Goal: Task Accomplishment & Management: Use online tool/utility

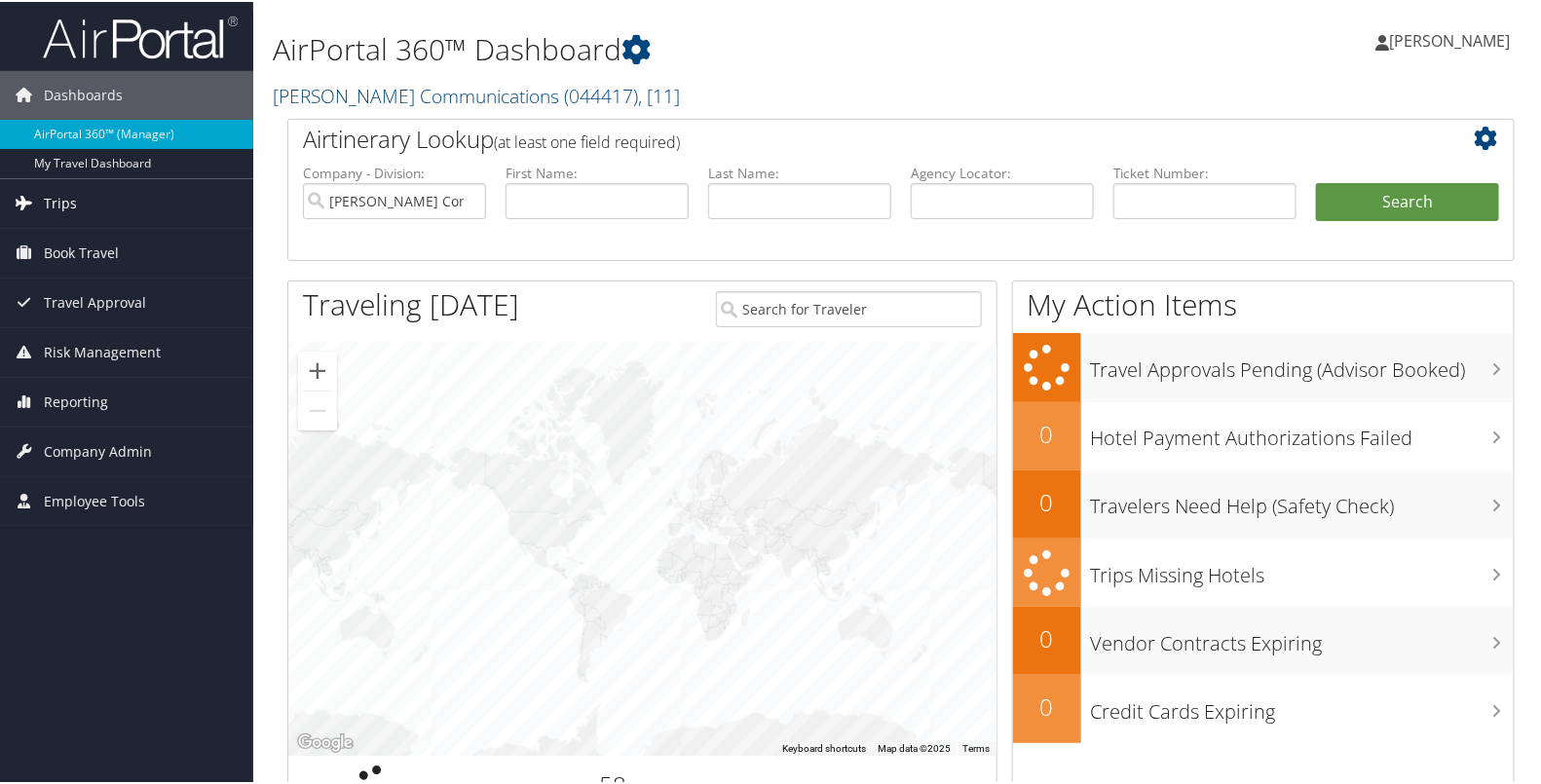
click at [80, 198] on link "Trips" at bounding box center [127, 201] width 254 height 49
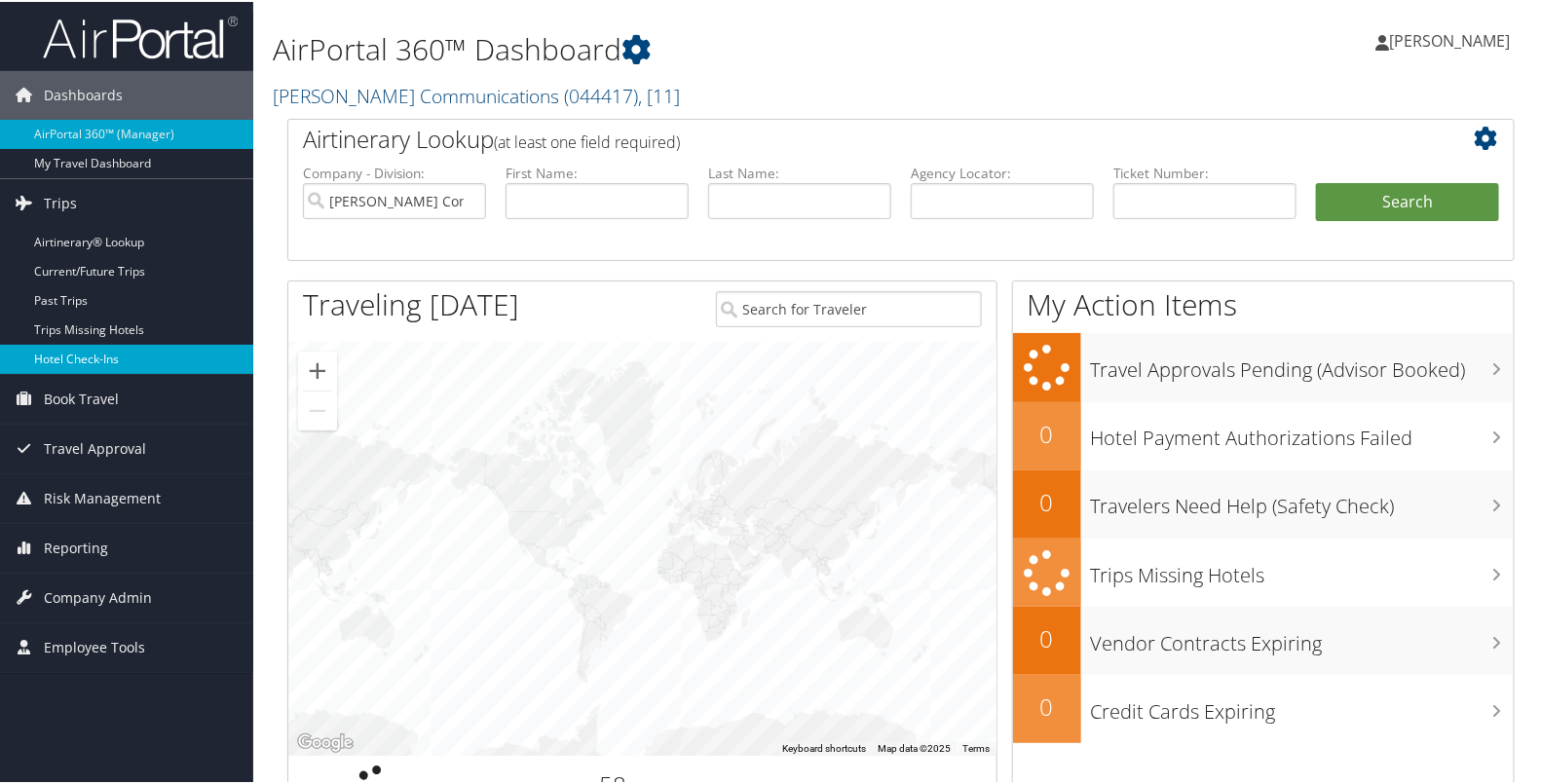
click at [78, 361] on link "Hotel Check-ins" at bounding box center [127, 357] width 254 height 30
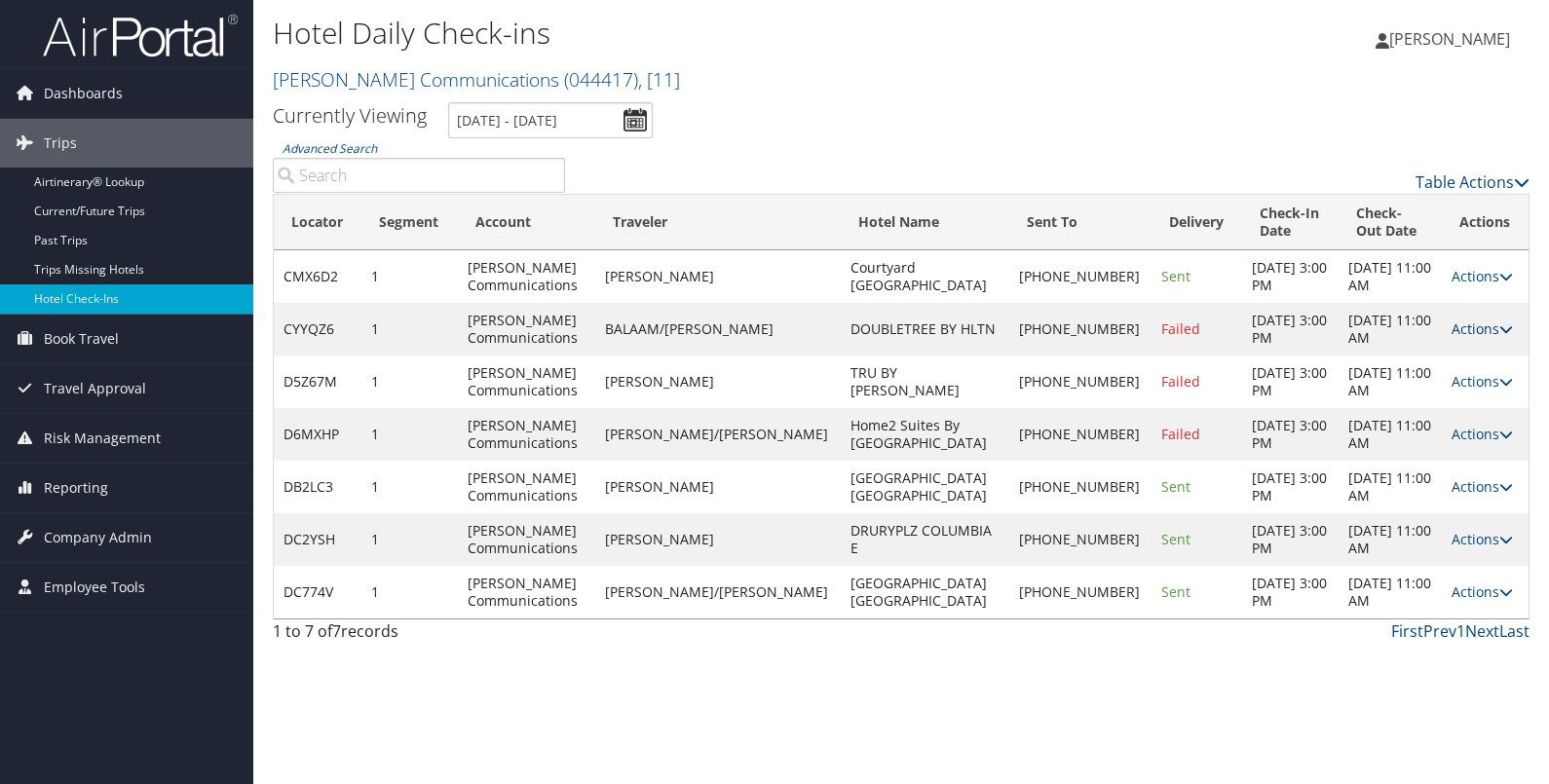
click at [1471, 325] on link "Actions" at bounding box center [1482, 329] width 61 height 19
click at [1414, 355] on link "Resend" at bounding box center [1414, 356] width 166 height 33
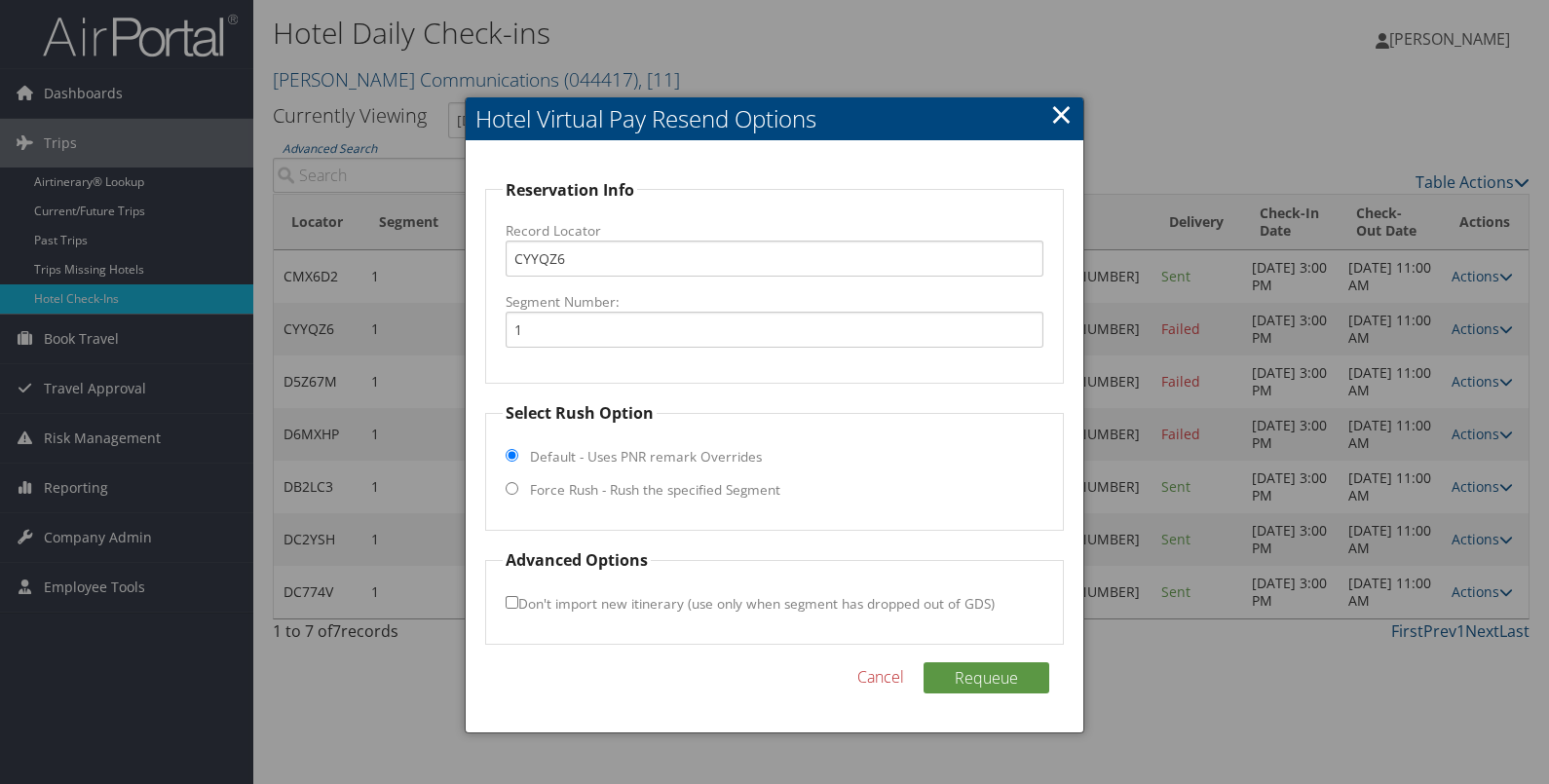
click at [769, 487] on label "Force Rush - Rush the specified Segment" at bounding box center [655, 490] width 251 height 20
click at [518, 487] on input "Force Rush - Rush the specified Segment" at bounding box center [511, 488] width 13 height 13
radio input "true"
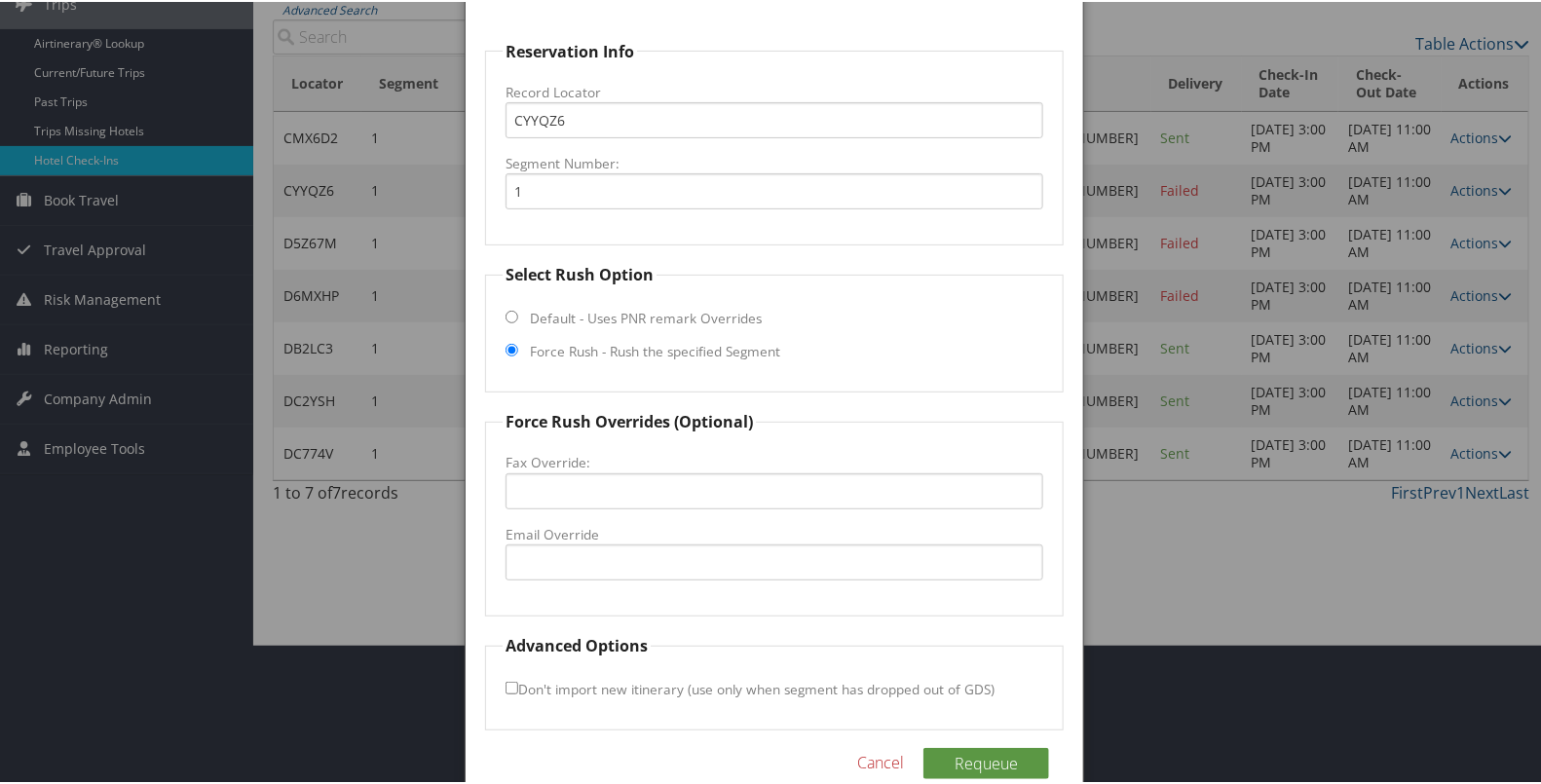
scroll to position [170, 0]
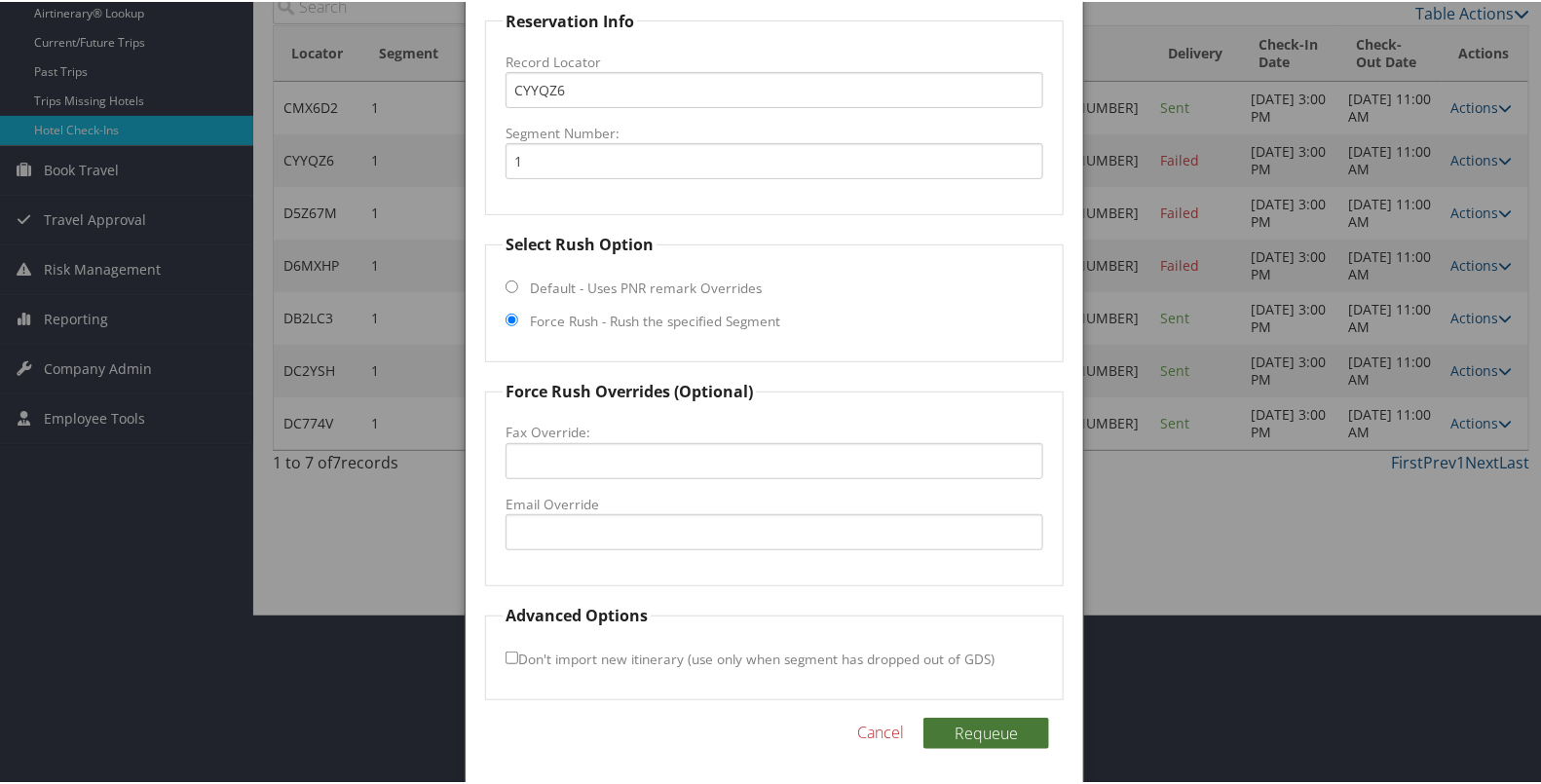
click at [967, 732] on button "Requeue" at bounding box center [985, 731] width 126 height 31
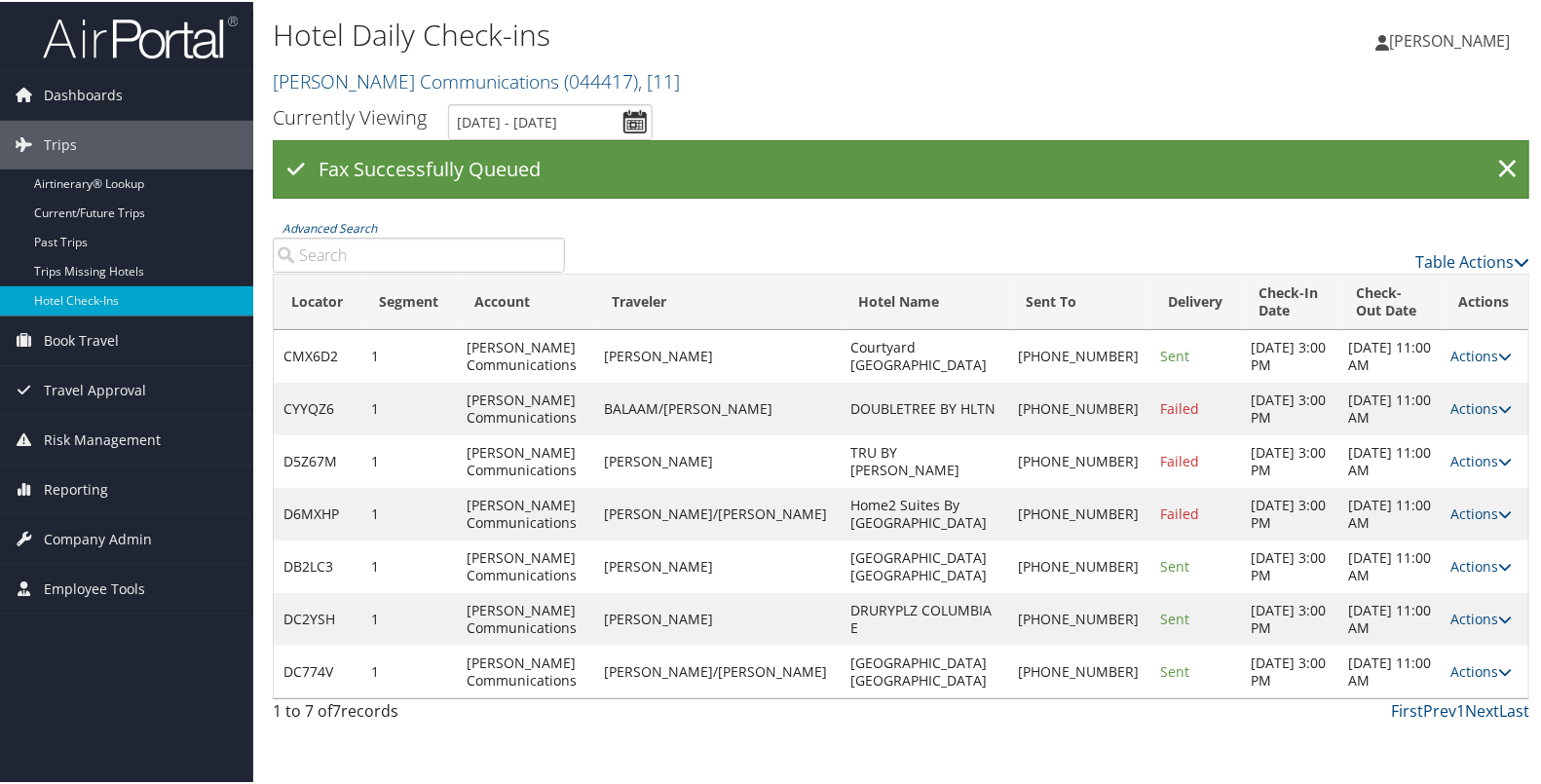
scroll to position [0, 0]
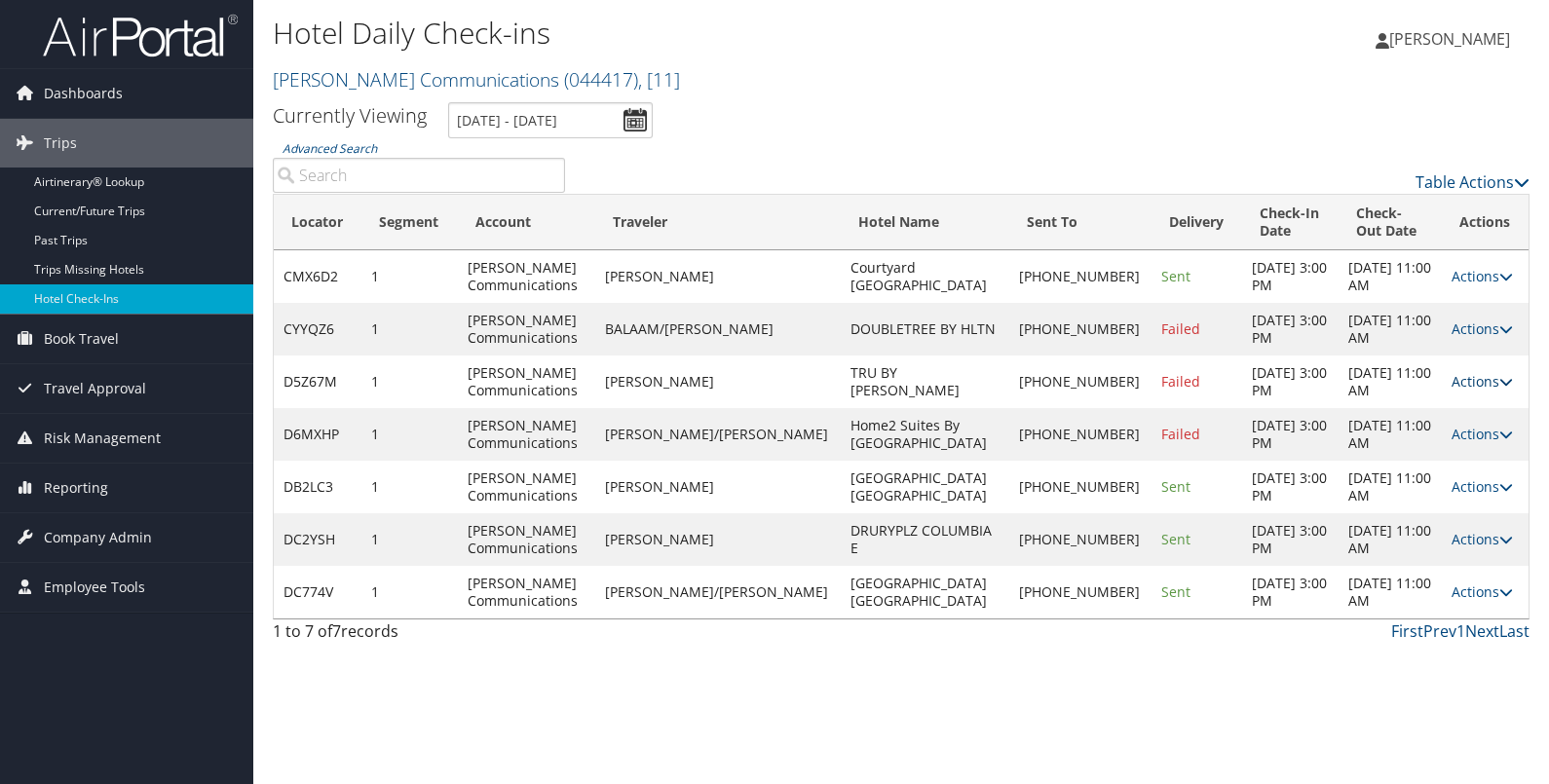
click at [1460, 380] on link "Actions" at bounding box center [1482, 381] width 61 height 19
click at [1430, 414] on link "Resend" at bounding box center [1414, 409] width 166 height 33
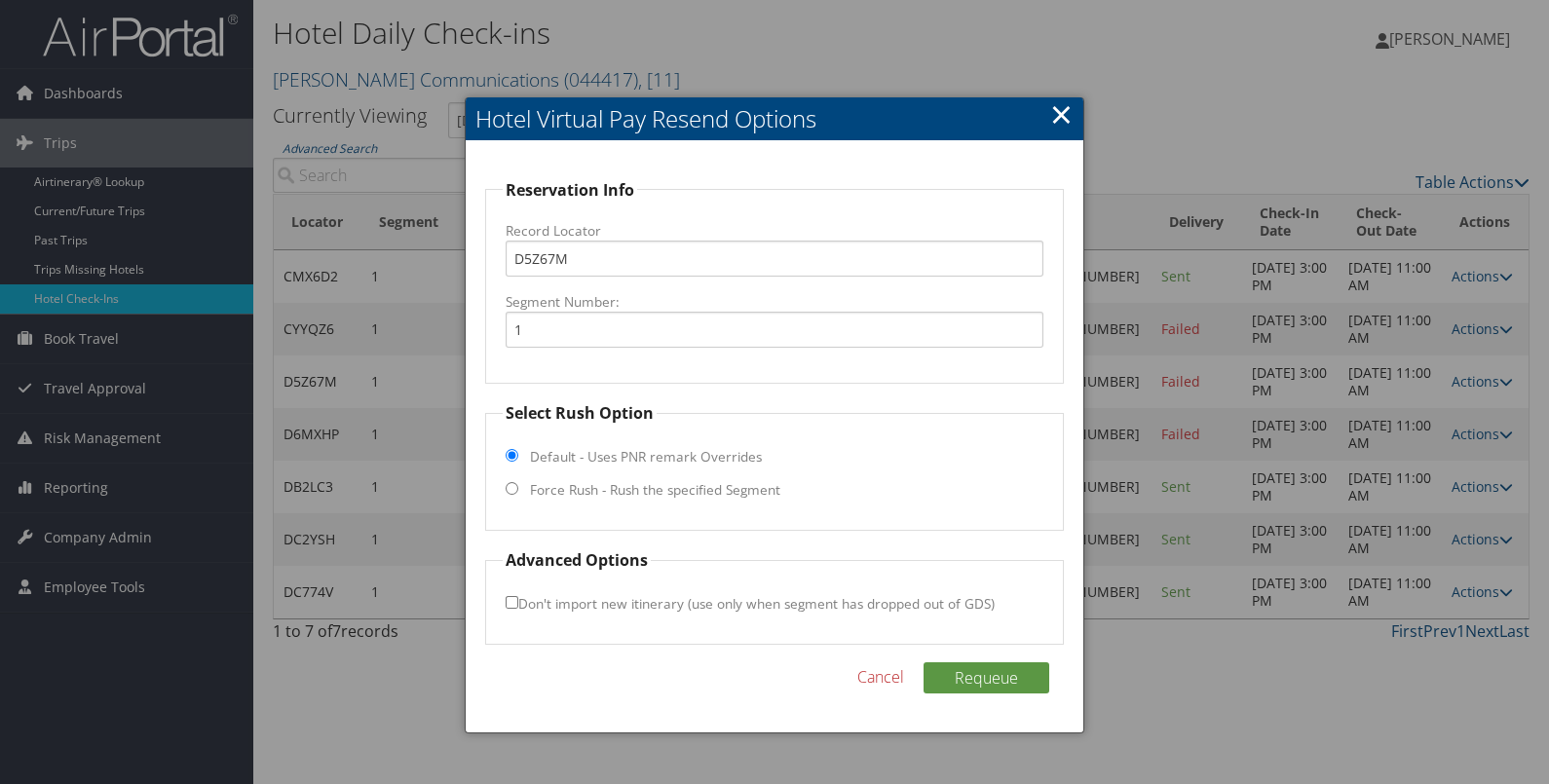
click at [745, 491] on label "Force Rush - Rush the specified Segment" at bounding box center [655, 490] width 251 height 20
click at [518, 491] on input "Force Rush - Rush the specified Segment" at bounding box center [511, 488] width 13 height 13
radio input "true"
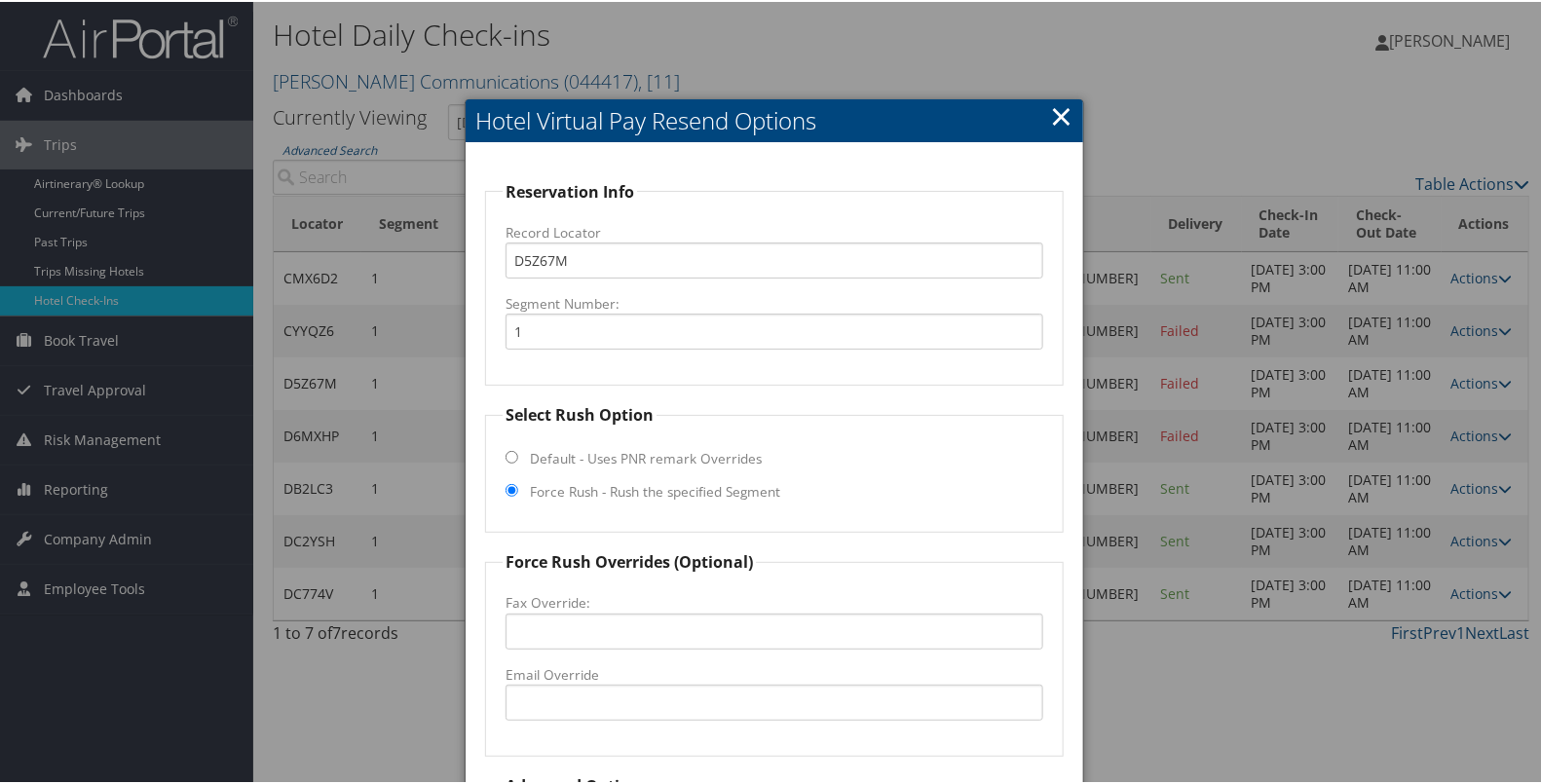
scroll to position [170, 0]
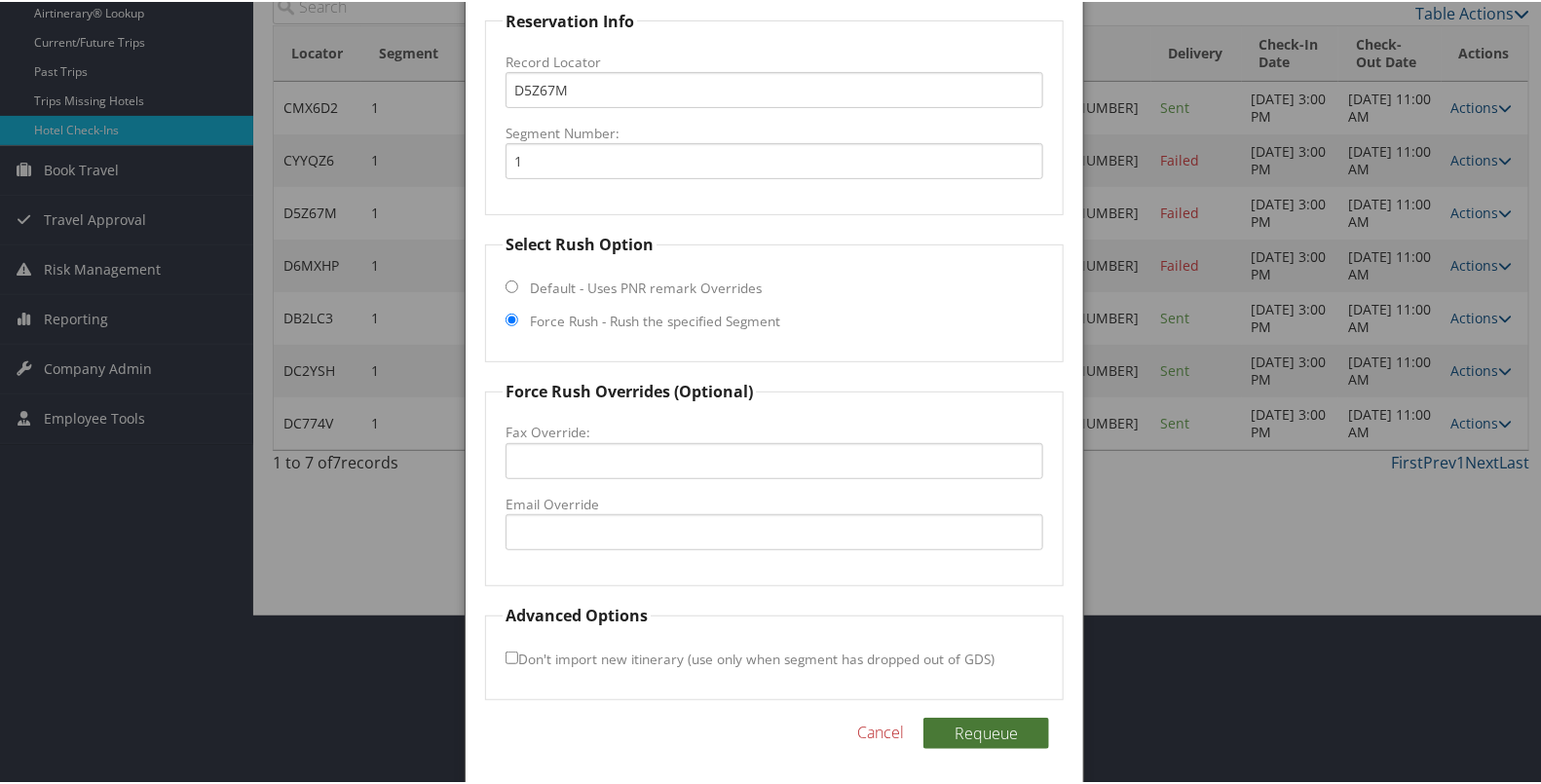
click at [969, 735] on button "Requeue" at bounding box center [985, 731] width 126 height 31
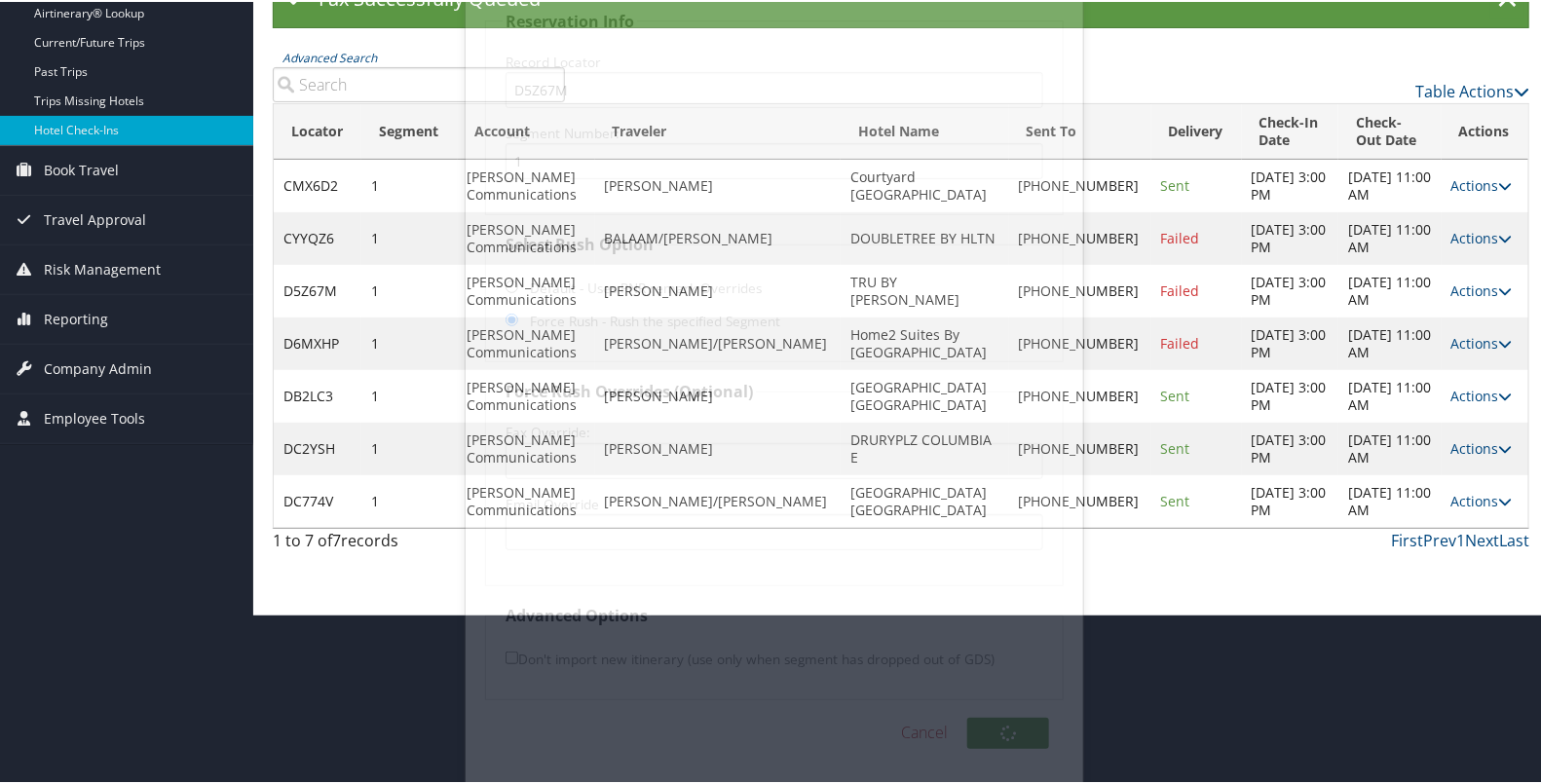
scroll to position [0, 0]
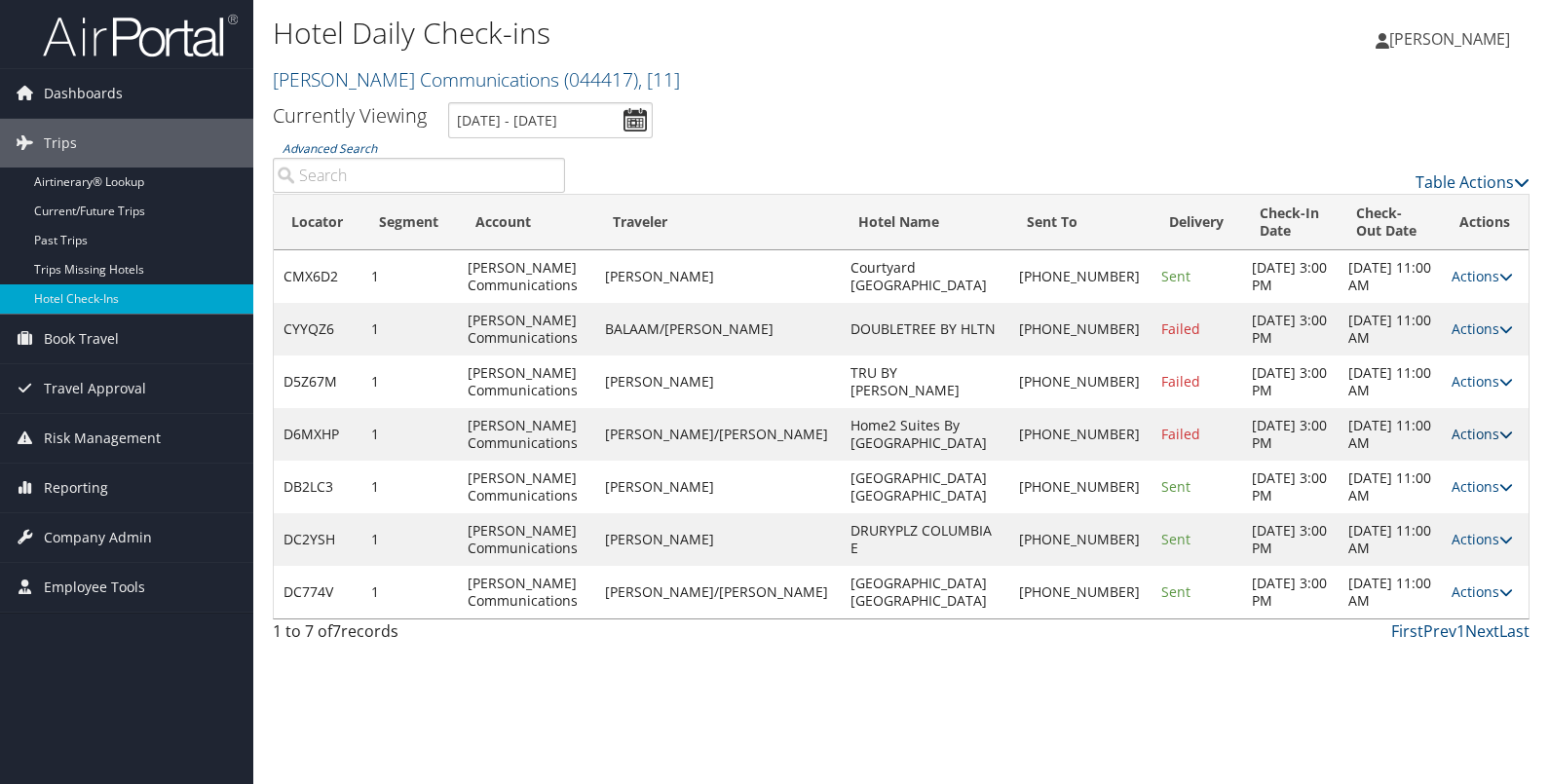
click at [1457, 433] on link "Actions" at bounding box center [1482, 434] width 61 height 19
click at [1420, 468] on link "Resend" at bounding box center [1414, 461] width 166 height 33
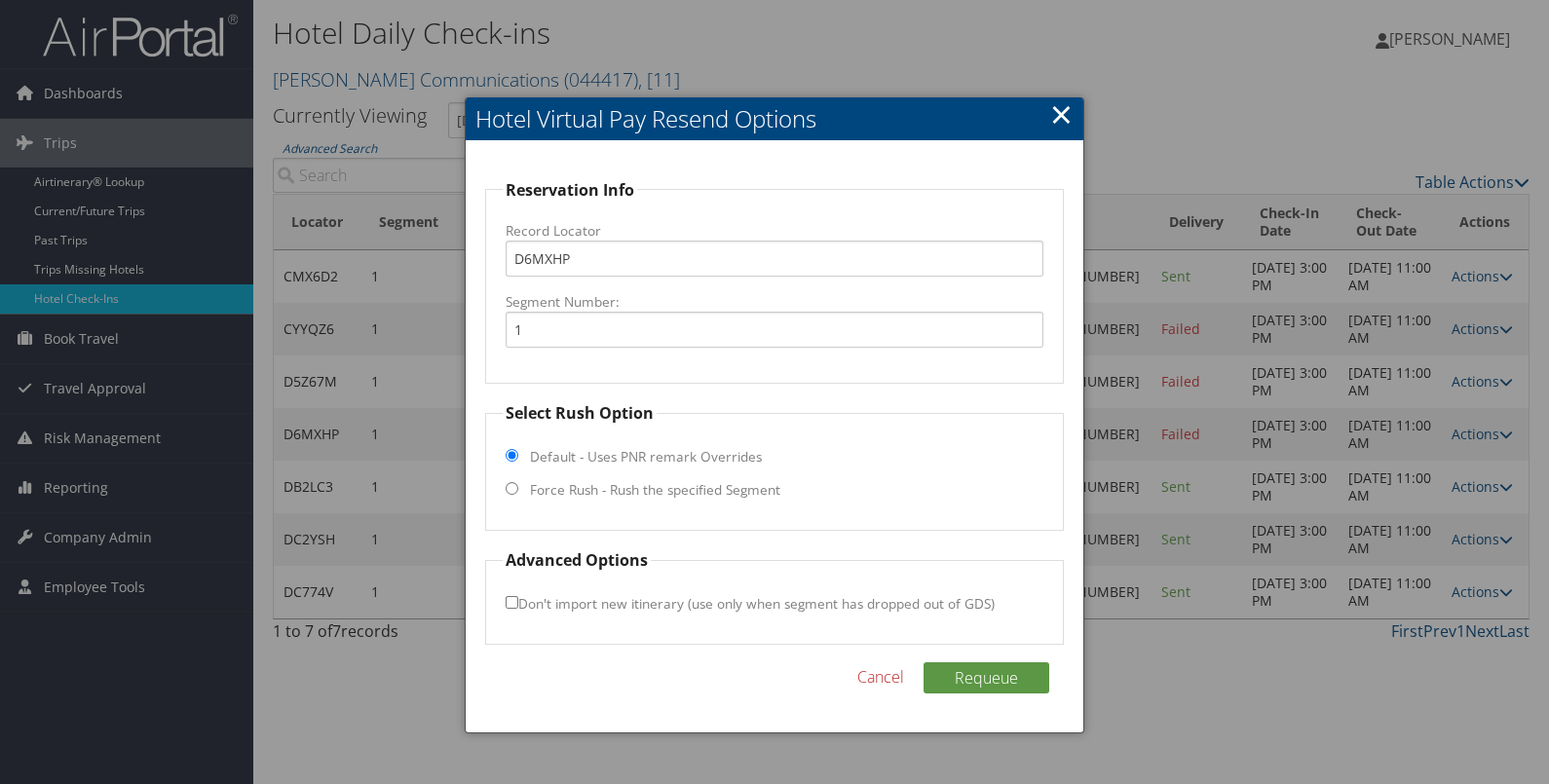
click at [758, 490] on label "Force Rush - Rush the specified Segment" at bounding box center [655, 490] width 251 height 20
click at [518, 490] on input "Force Rush - Rush the specified Segment" at bounding box center [511, 488] width 13 height 13
radio input "true"
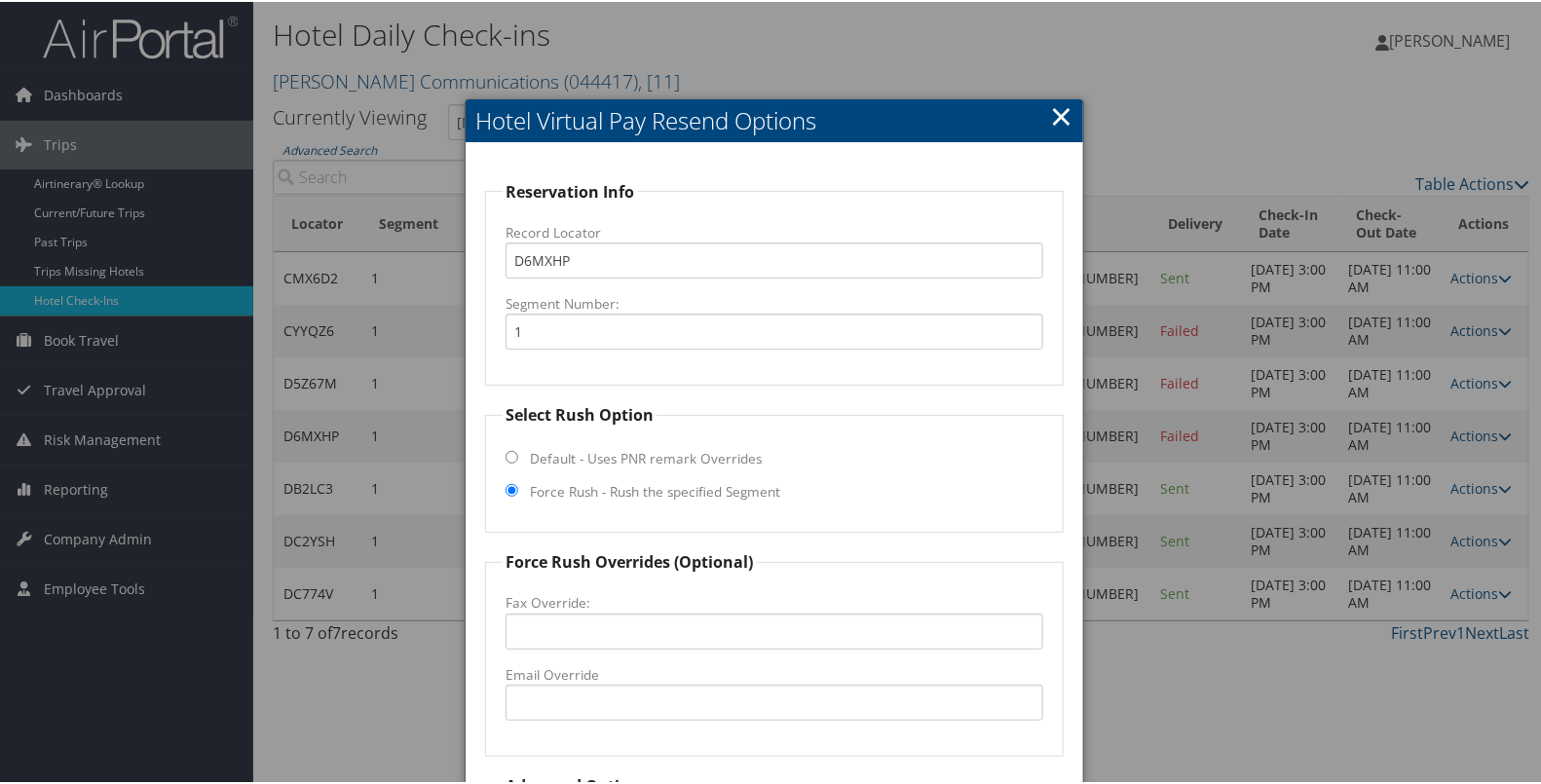
scroll to position [170, 0]
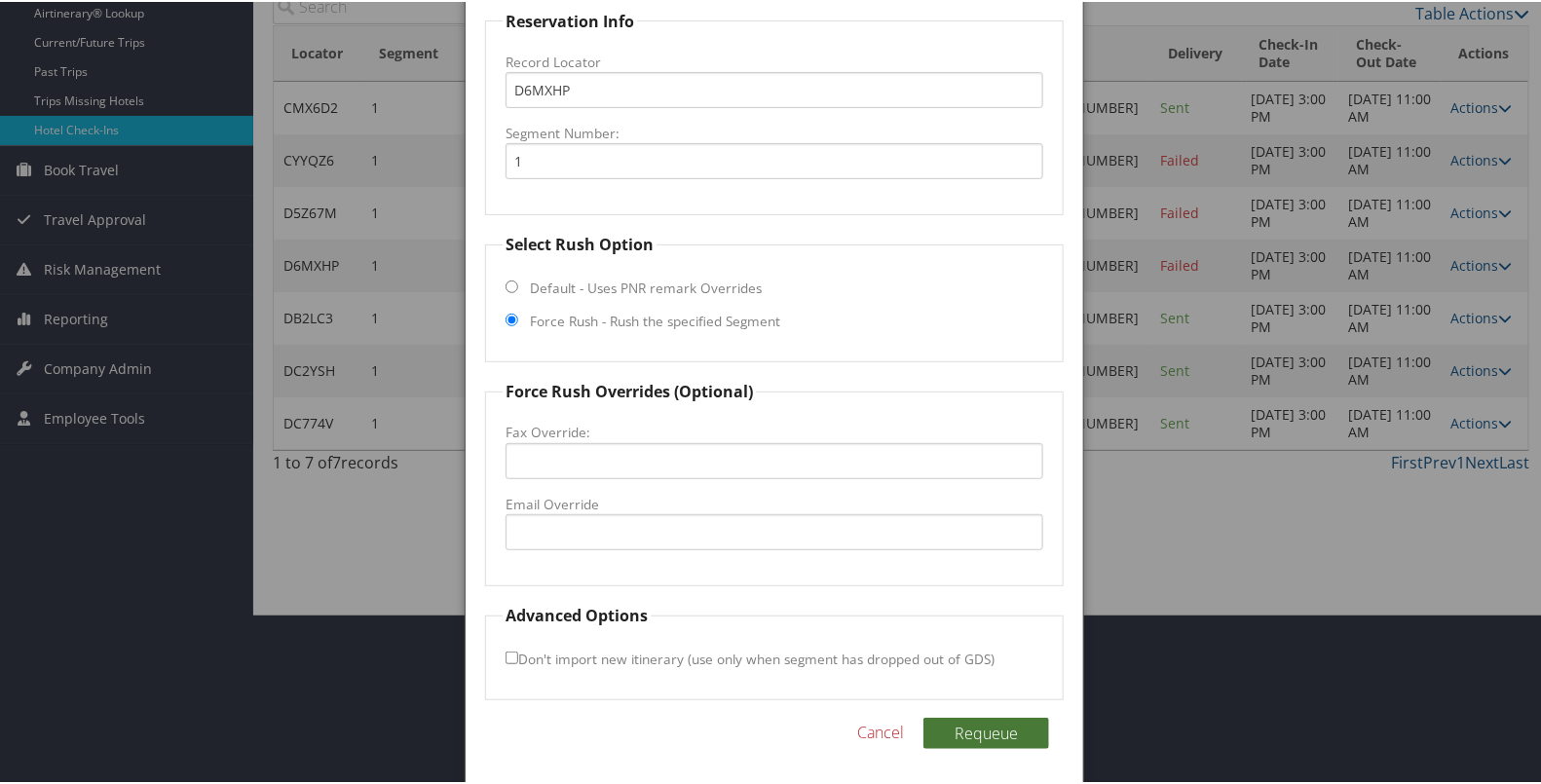
click at [975, 734] on button "Requeue" at bounding box center [985, 731] width 126 height 31
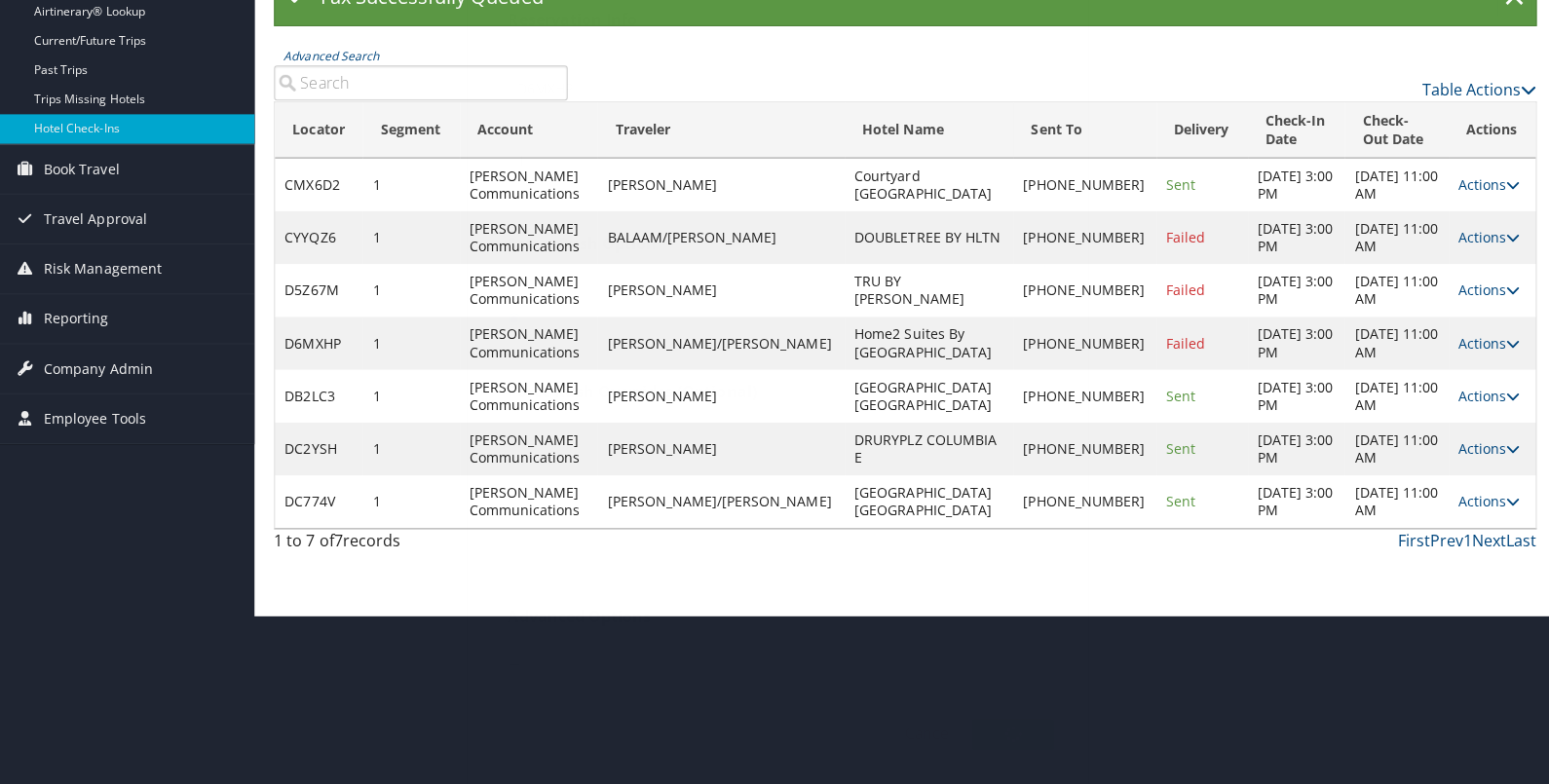
scroll to position [0, 0]
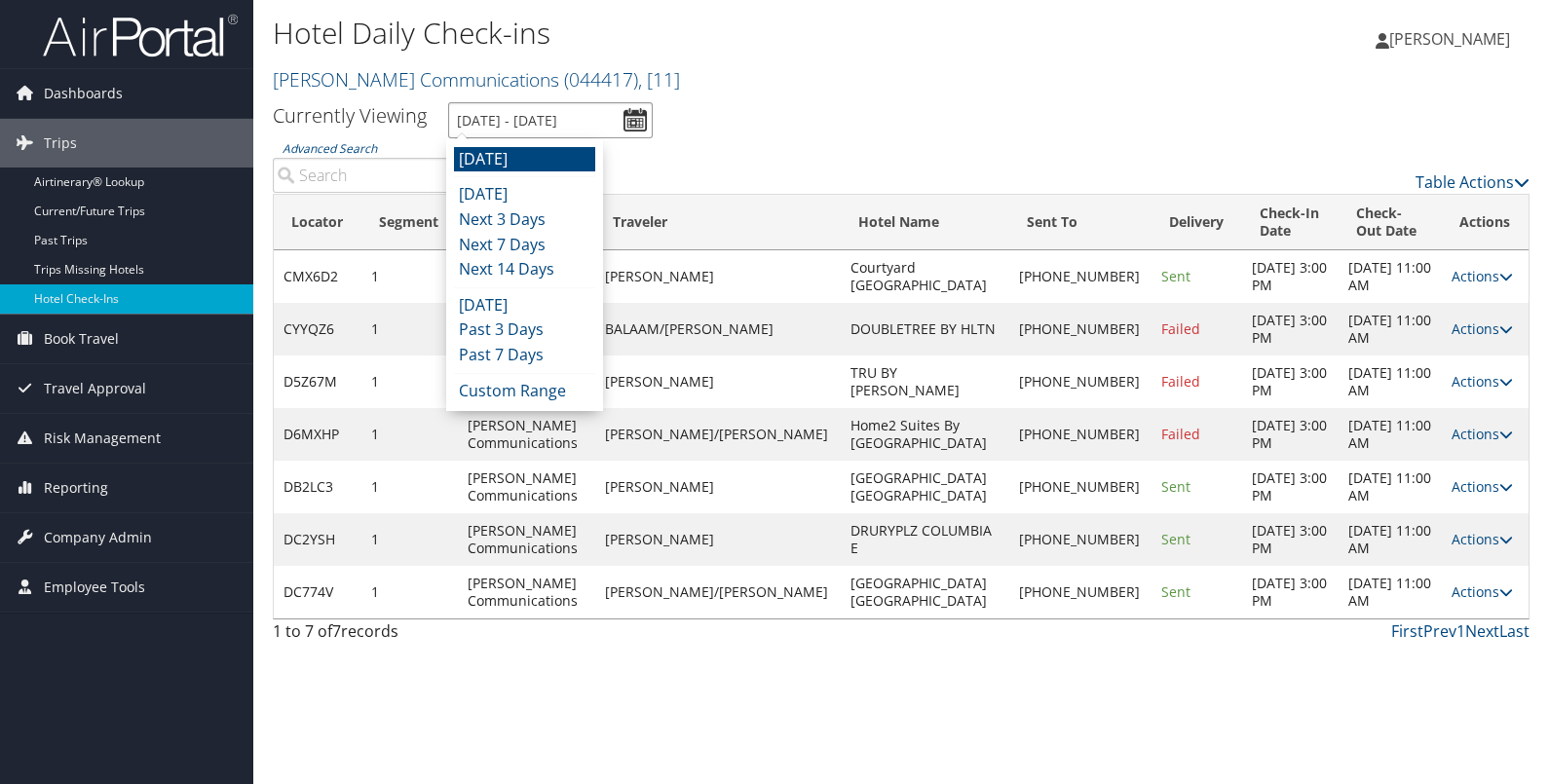
click at [631, 122] on input "[DATE] - [DATE]" at bounding box center [550, 120] width 205 height 36
click at [554, 194] on li "[DATE]" at bounding box center [524, 195] width 142 height 26
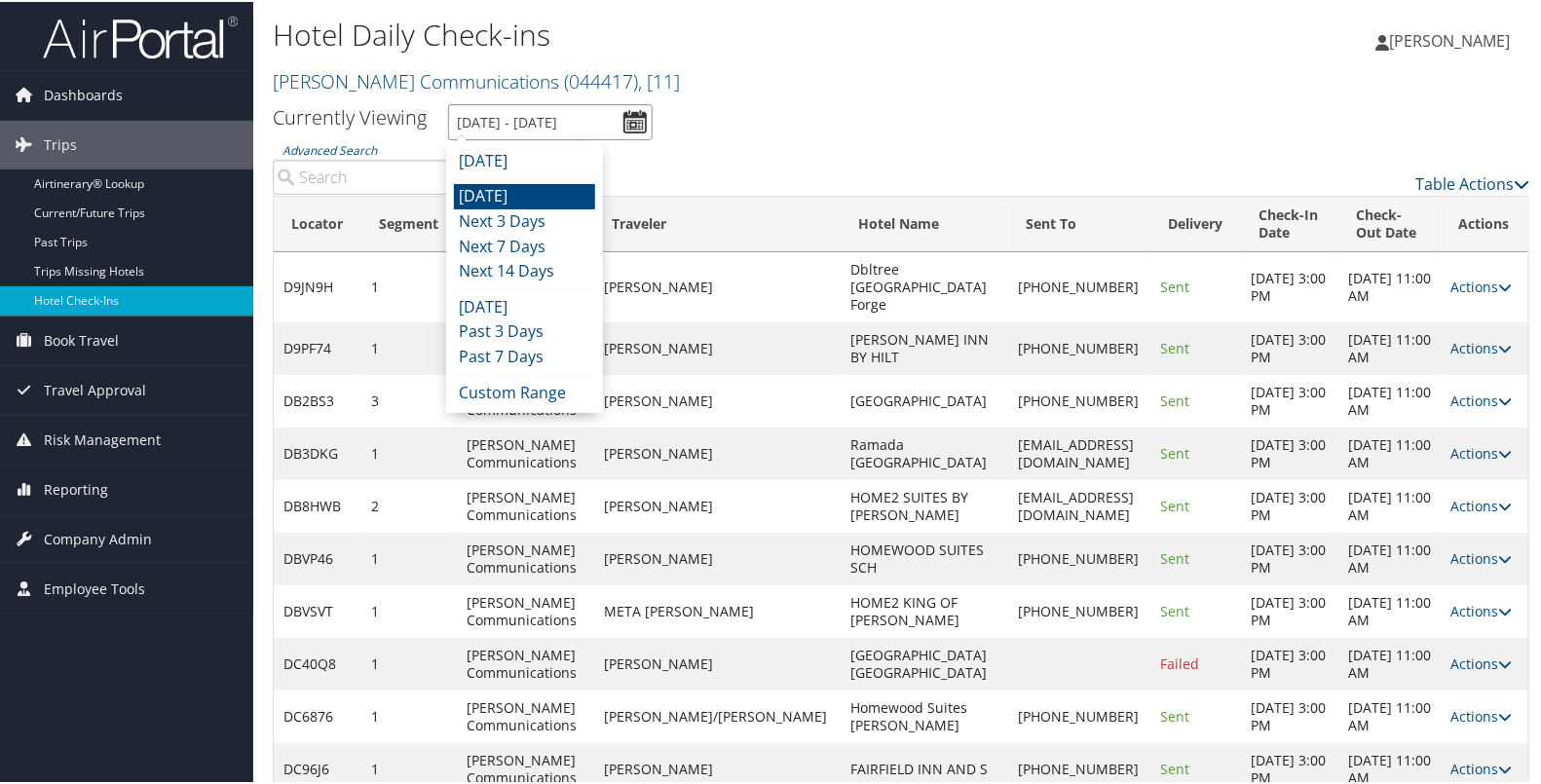
click at [632, 114] on input "[DATE] - [DATE]" at bounding box center [550, 120] width 205 height 36
click at [569, 160] on li "[DATE]" at bounding box center [524, 159] width 142 height 26
type input "[DATE] - [DATE]"
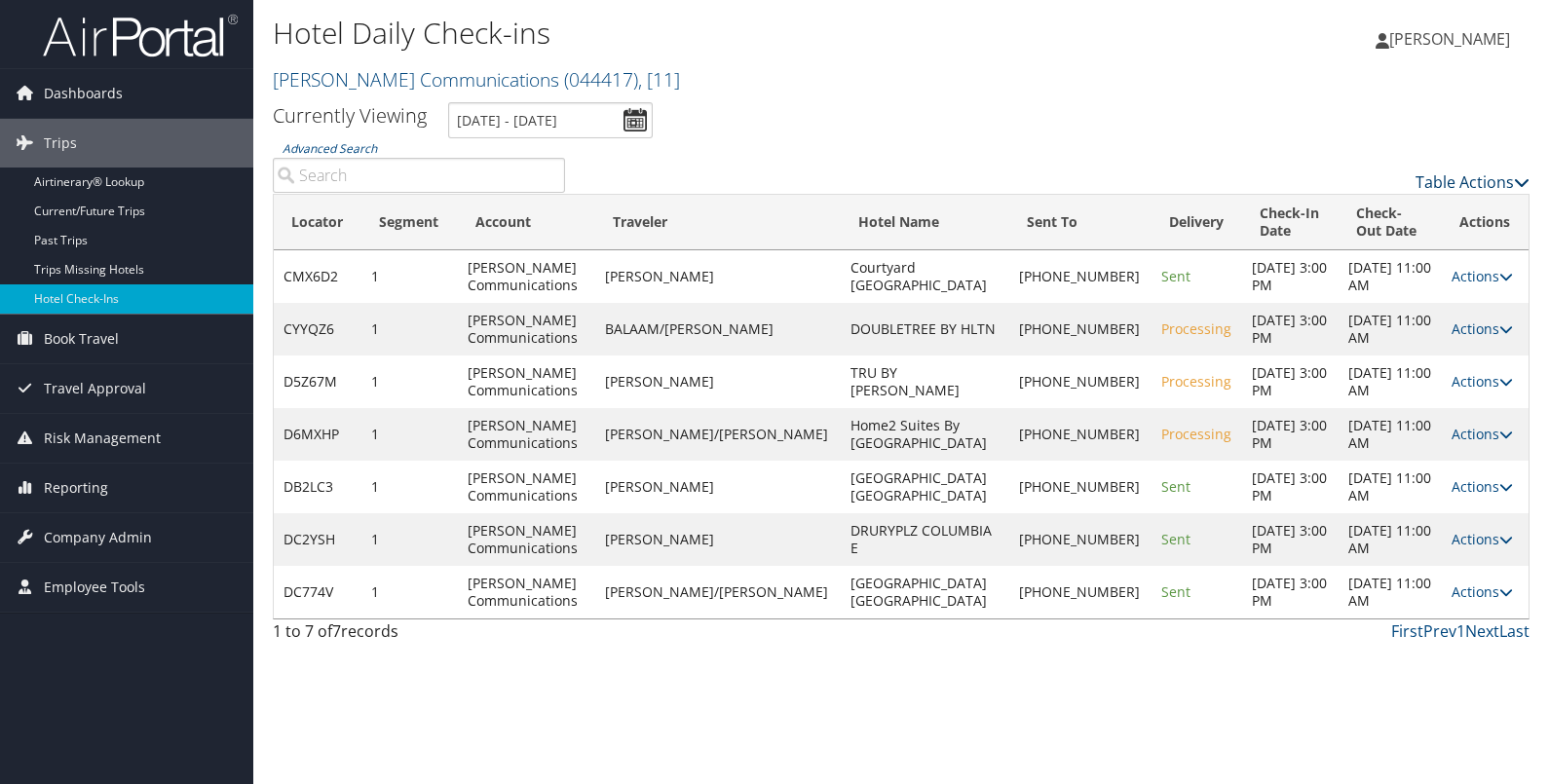
click at [1456, 187] on link "Table Actions" at bounding box center [1472, 182] width 114 height 22
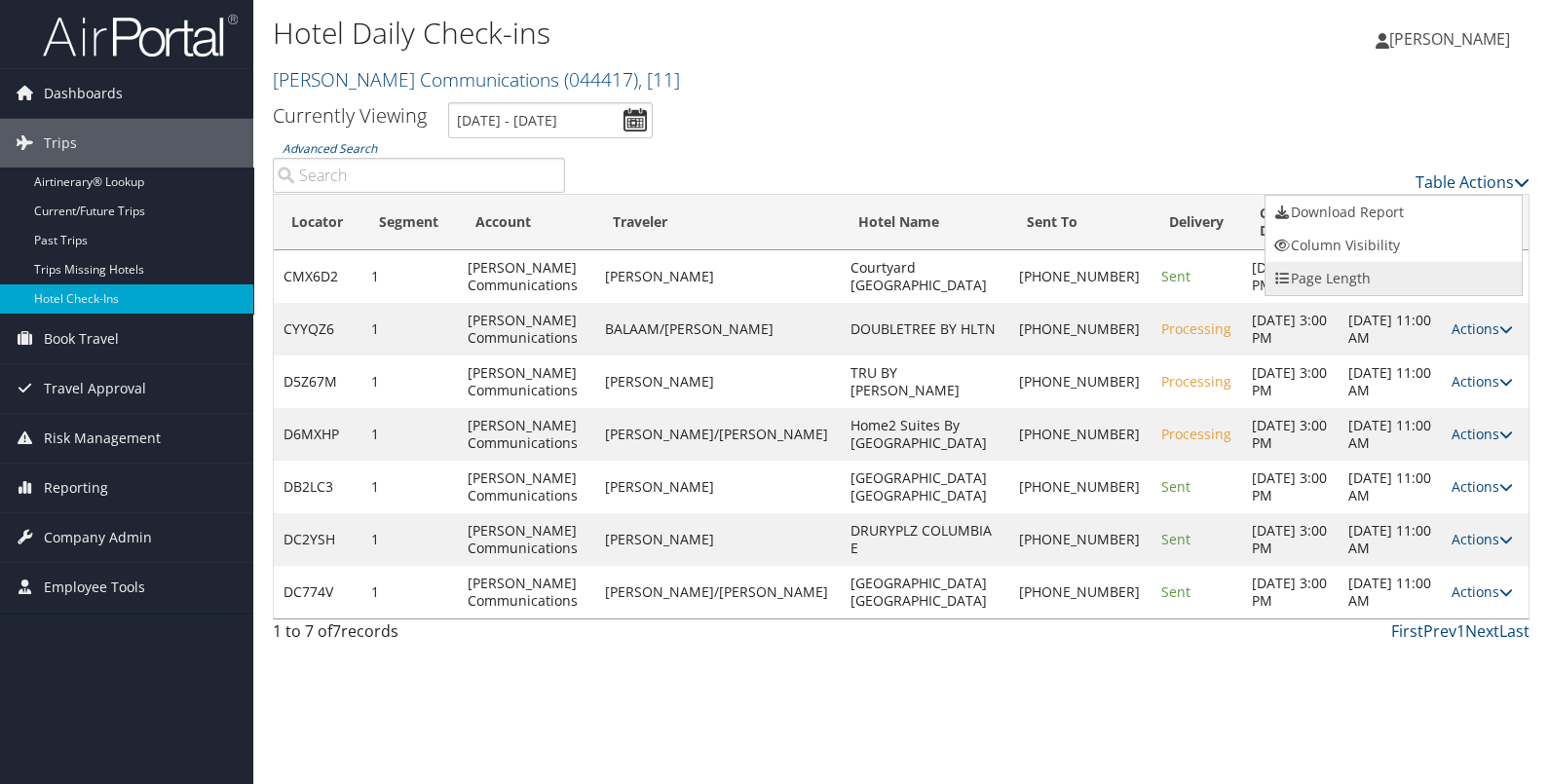
click at [1391, 282] on link "Page Length" at bounding box center [1393, 278] width 257 height 33
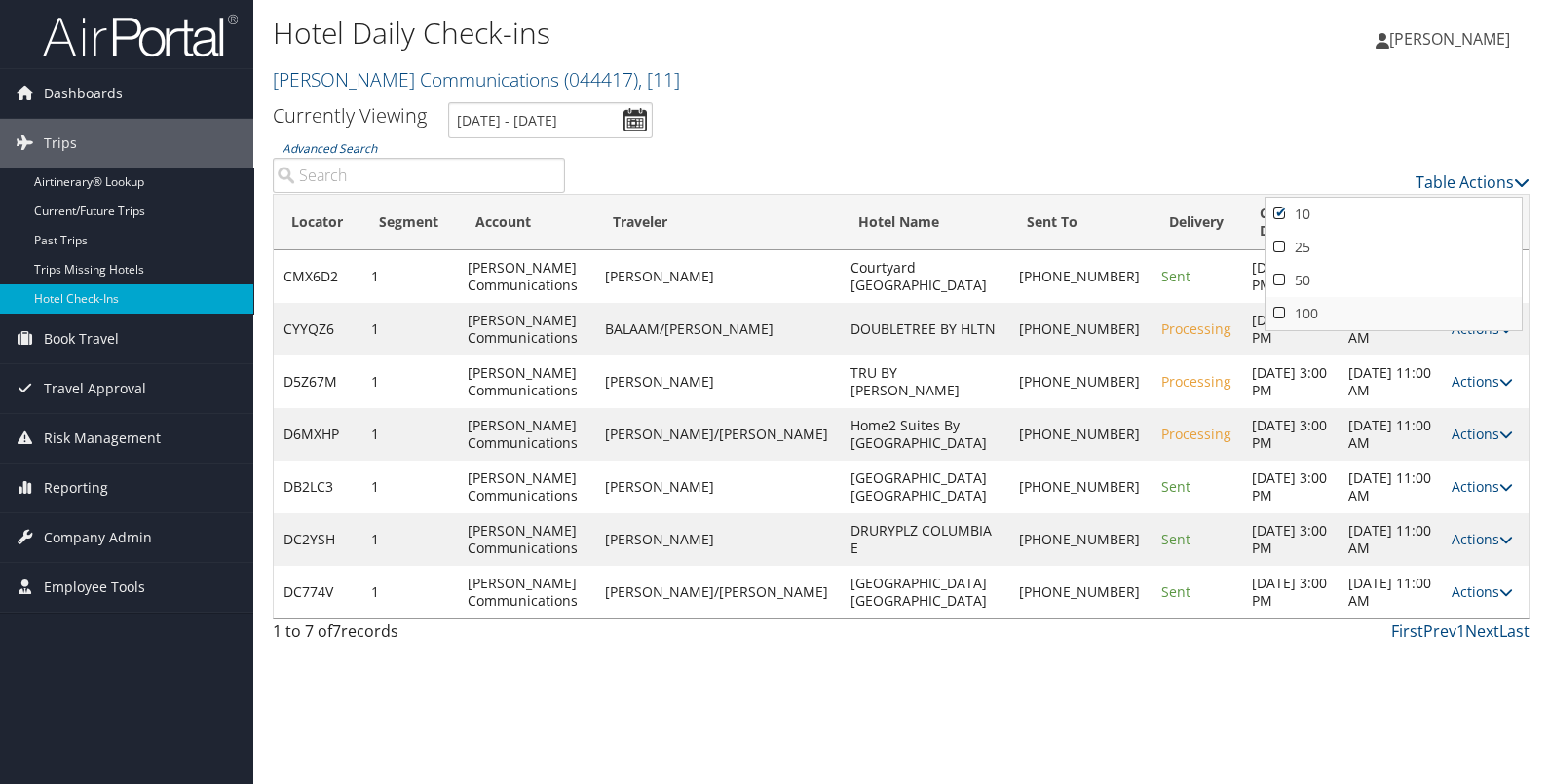
click at [1369, 312] on link "100" at bounding box center [1393, 313] width 257 height 33
